Goal: Task Accomplishment & Management: Complete application form

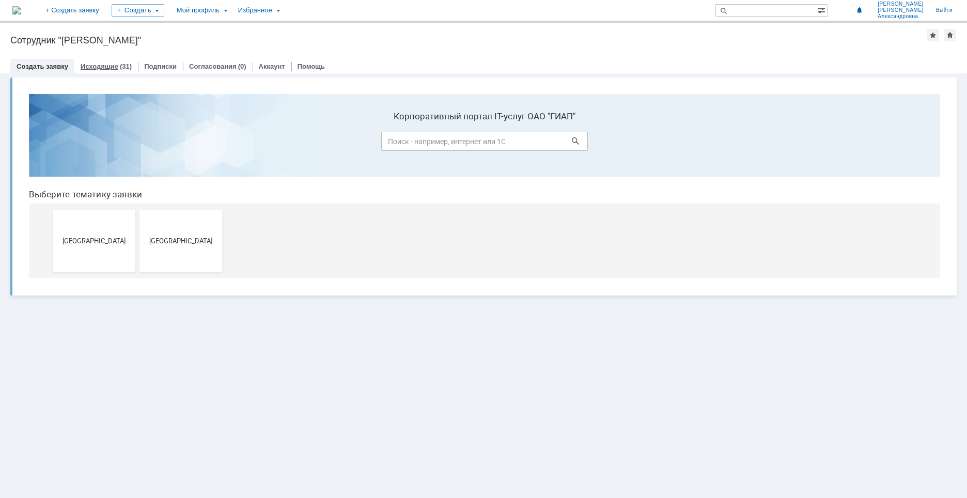
click at [120, 67] on div "(31)" at bounding box center [126, 67] width 12 height 8
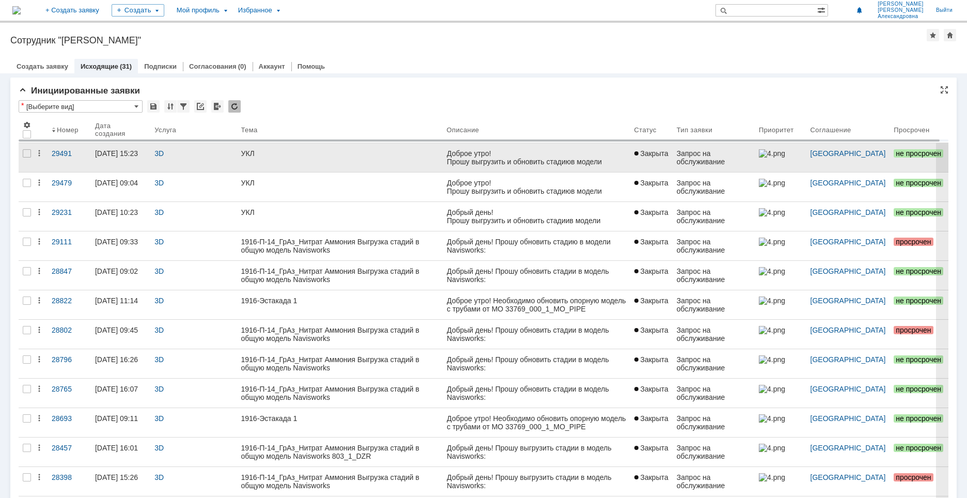
click at [324, 160] on link "УКЛ" at bounding box center [340, 157] width 206 height 29
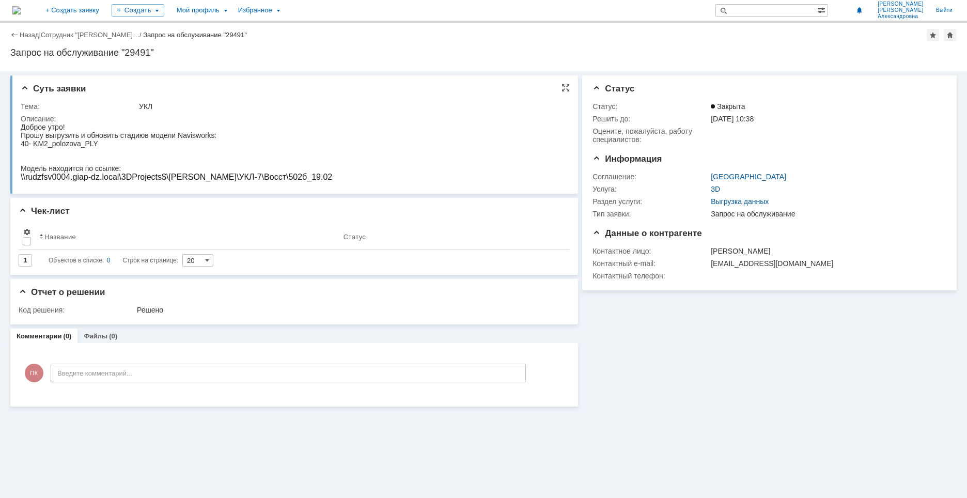
drag, startPoint x: 319, startPoint y: 305, endPoint x: 107, endPoint y: 145, distance: 265.2
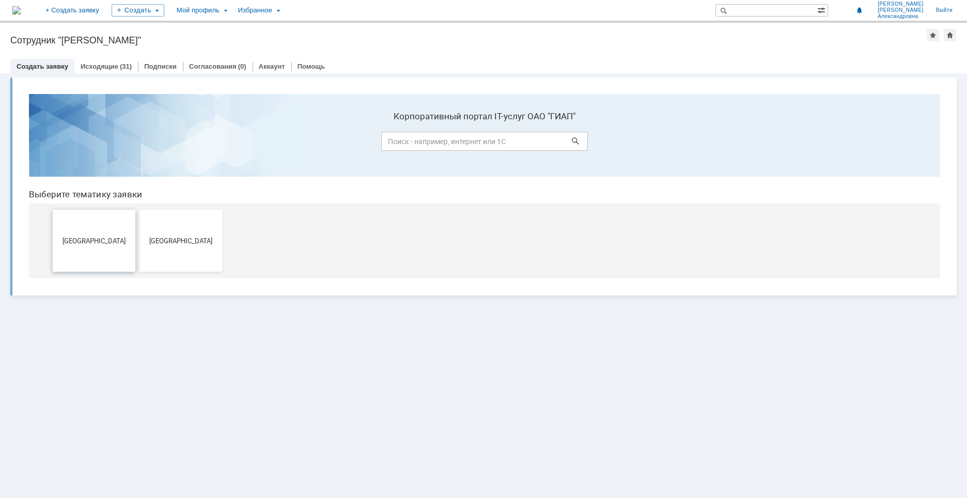
click at [113, 237] on span "[GEOGRAPHIC_DATA]" at bounding box center [94, 241] width 76 height 8
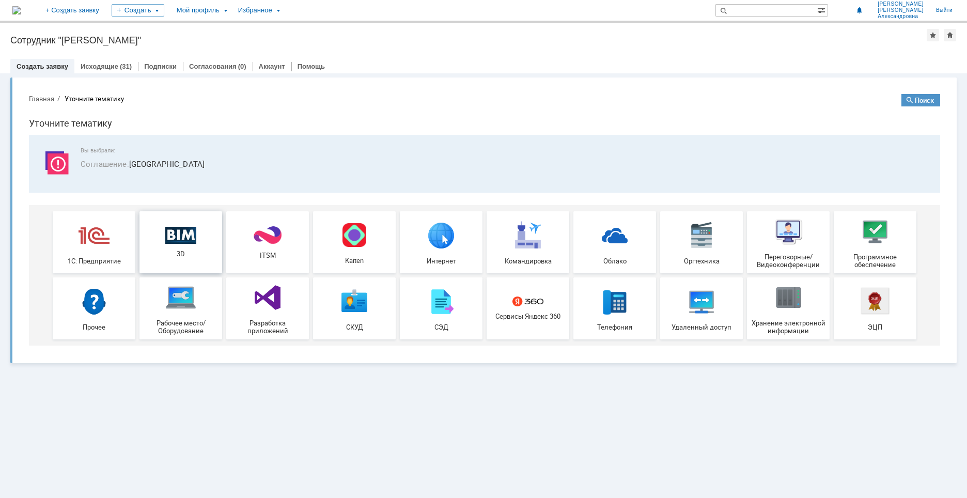
click at [184, 243] on img at bounding box center [180, 235] width 31 height 18
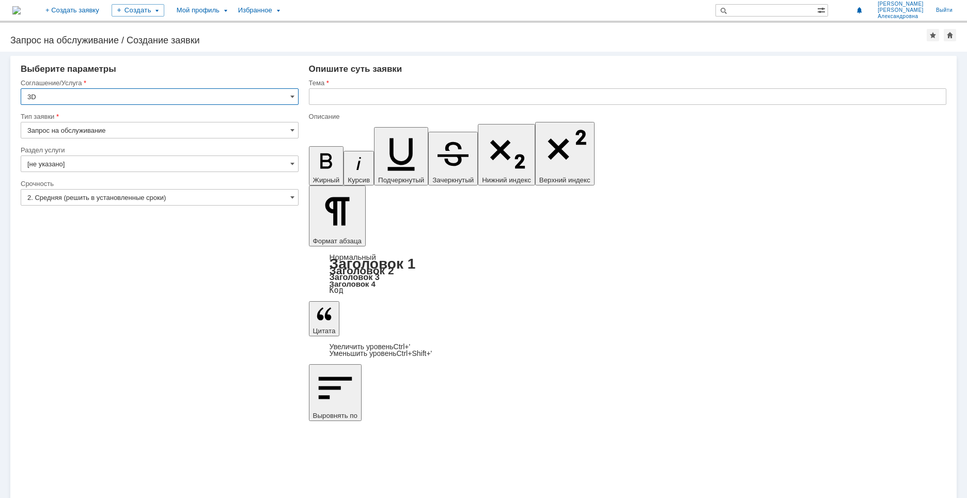
click at [102, 130] on input "Запрос на обслуживание" at bounding box center [160, 130] width 278 height 17
click at [72, 163] on span "Запрос на обслуживание" at bounding box center [159, 166] width 265 height 8
click at [69, 160] on input "[не указано]" at bounding box center [160, 164] width 278 height 17
type input "Запрос на обслуживание"
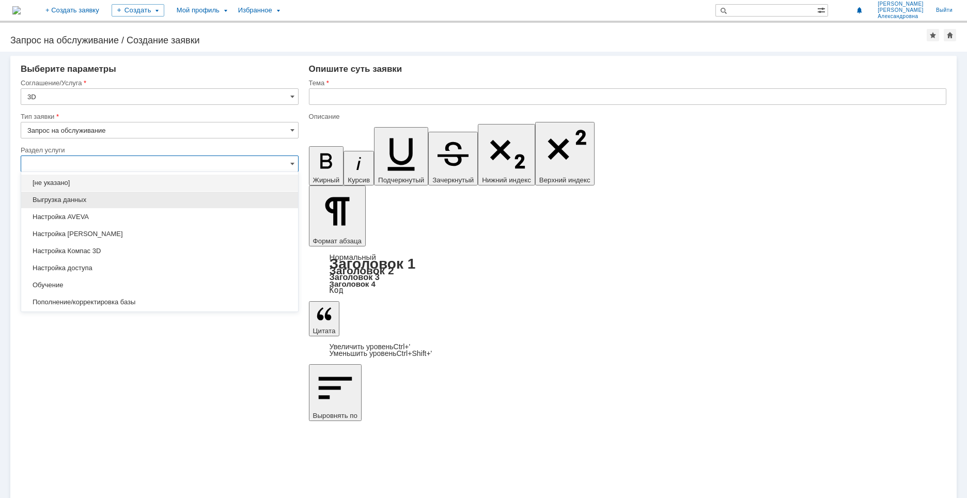
click at [74, 202] on span "Выгрузка данных" at bounding box center [159, 200] width 265 height 8
type input "Выгрузка данных"
type input "ПО: Revit/Tekla Проект ** Корпус **"
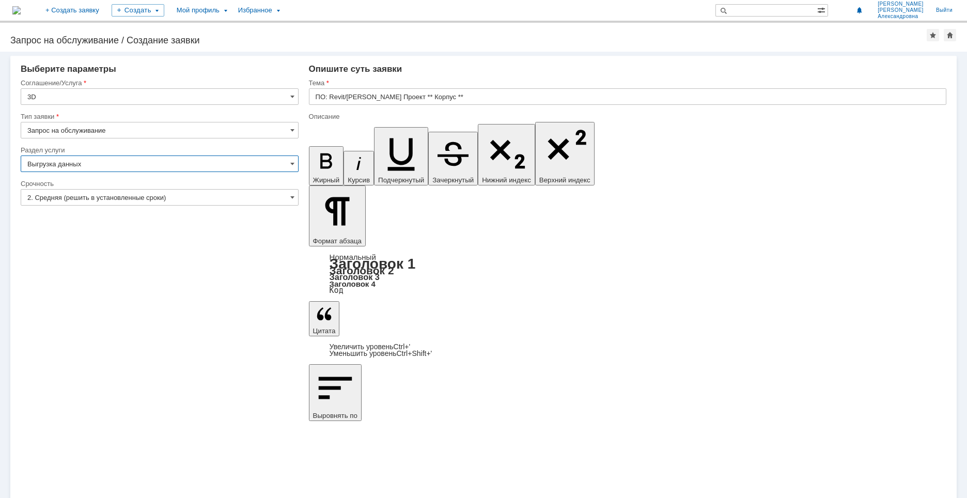
type input "Выгрузка данных"
click at [286, 197] on input "2. Средняя (решить в установленные сроки)" at bounding box center [160, 197] width 278 height 17
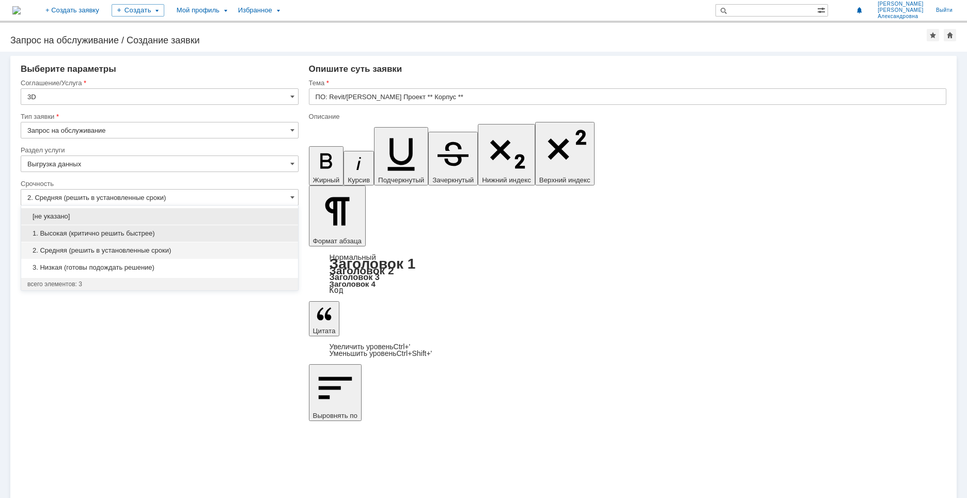
click at [73, 235] on span "1. Высокая (критично решить быстрее)" at bounding box center [159, 233] width 265 height 8
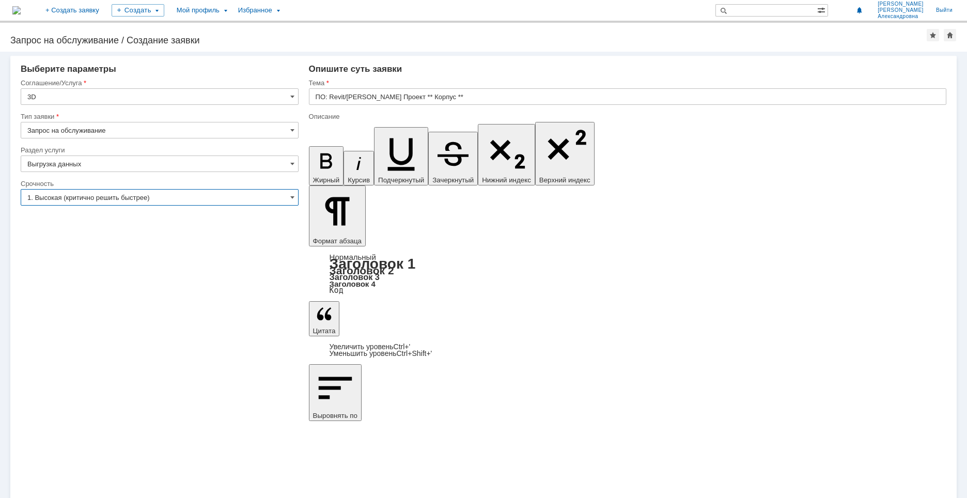
type input "1. Высокая (критично решить быстрее)"
drag, startPoint x: 393, startPoint y: 3650, endPoint x: 617, endPoint y: 3764, distance: 251.0
click at [436, 97] on input "ПО: Revit/Tekla Проект ** Корпус **" at bounding box center [628, 96] width 638 height 17
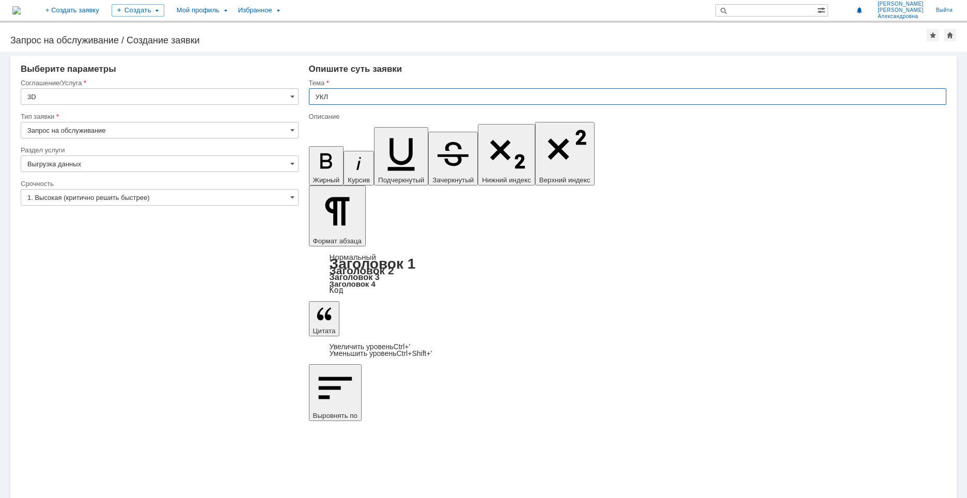
type input "УКЛ"
click at [234, 328] on div "Внимание! Выберите параметры Соглашение/Услуга 3D Тип заявки Запрос на обслужив…" at bounding box center [483, 275] width 967 height 447
drag, startPoint x: 657, startPoint y: 3659, endPoint x: 646, endPoint y: 3664, distance: 12.0
